Goal: Task Accomplishment & Management: Manage account settings

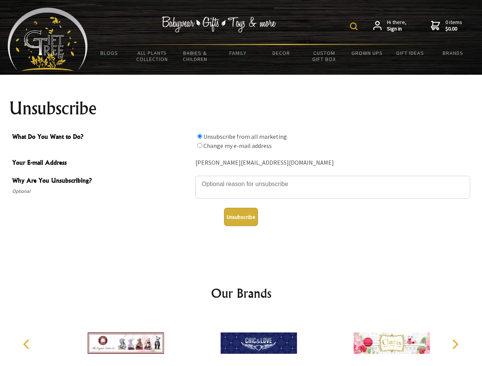
click at [355, 26] on img at bounding box center [354, 27] width 8 height 8
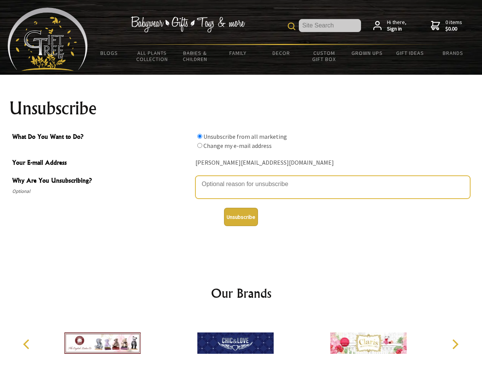
click at [241, 178] on textarea "Why Are You Unsubscribing?" at bounding box center [332, 187] width 275 height 23
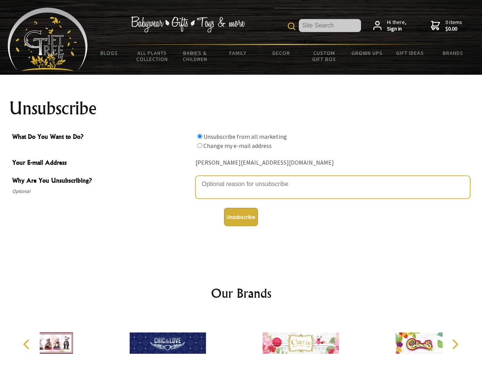
click at [199, 136] on input "What Do You Want to Do?" at bounding box center [199, 136] width 5 height 5
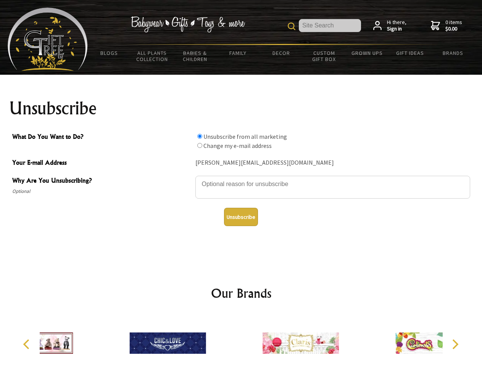
click at [199, 145] on input "What Do You Want to Do?" at bounding box center [199, 145] width 5 height 5
click at [241, 217] on button "Unsubscribe" at bounding box center [241, 217] width 34 height 18
radio input "true"
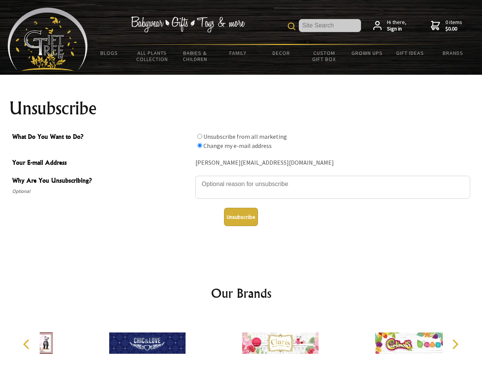
click at [241, 340] on div at bounding box center [280, 344] width 133 height 59
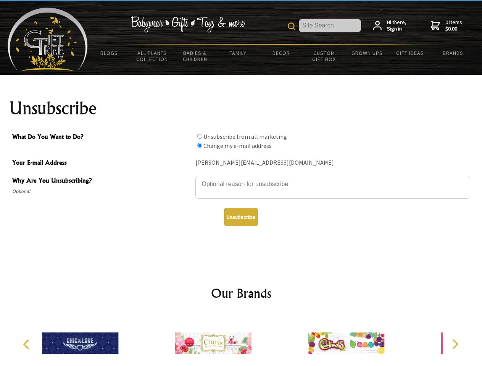
click at [27, 344] on icon "Previous" at bounding box center [27, 344] width 10 height 10
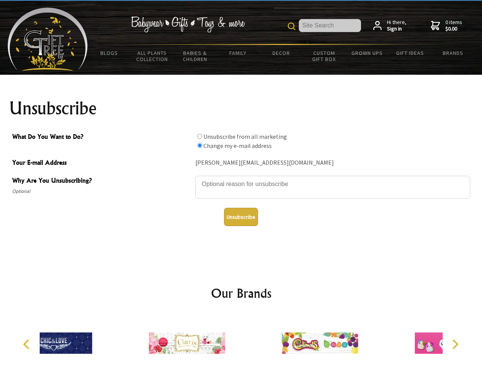
click at [455, 344] on icon "Next" at bounding box center [454, 344] width 10 height 10
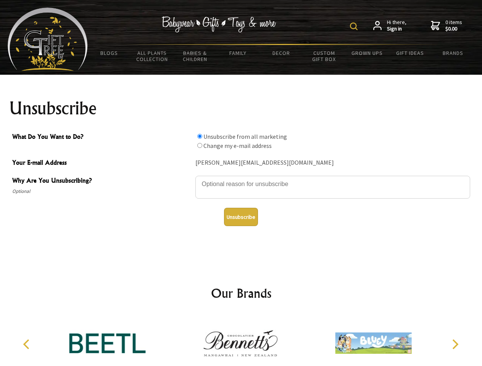
click at [355, 26] on img at bounding box center [354, 27] width 8 height 8
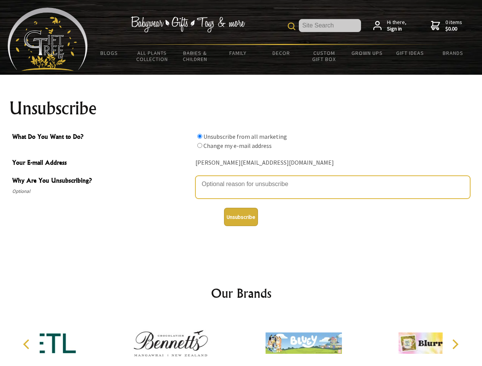
click at [241, 178] on textarea "Why Are You Unsubscribing?" at bounding box center [332, 187] width 275 height 23
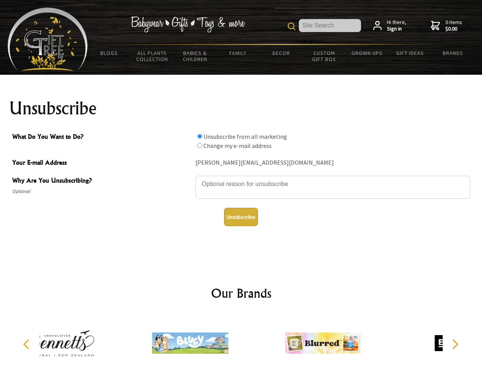
click at [199, 136] on input "What Do You Want to Do?" at bounding box center [199, 136] width 5 height 5
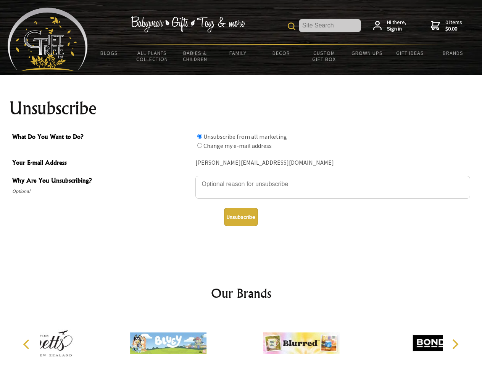
click at [199, 145] on input "What Do You Want to Do?" at bounding box center [199, 145] width 5 height 5
radio input "true"
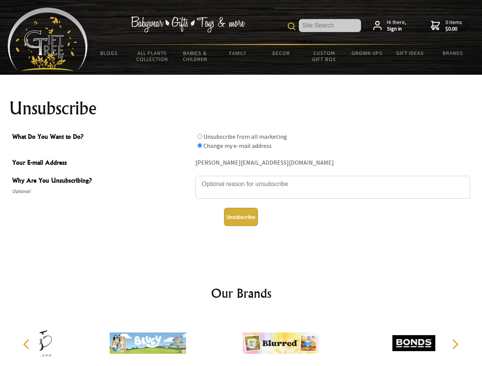
click at [241, 217] on button "Unsubscribe" at bounding box center [241, 217] width 34 height 18
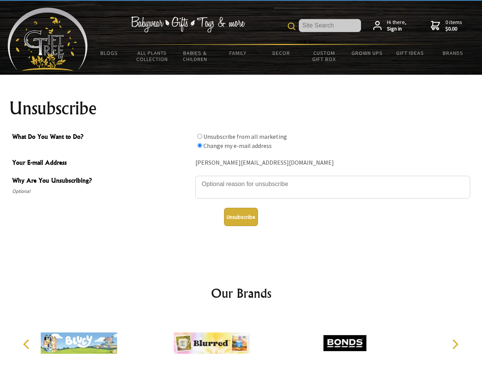
click at [27, 344] on icon "Previous" at bounding box center [27, 344] width 10 height 10
click at [455, 344] on icon "Next" at bounding box center [454, 344] width 10 height 10
